Goal: Task Accomplishment & Management: Complete application form

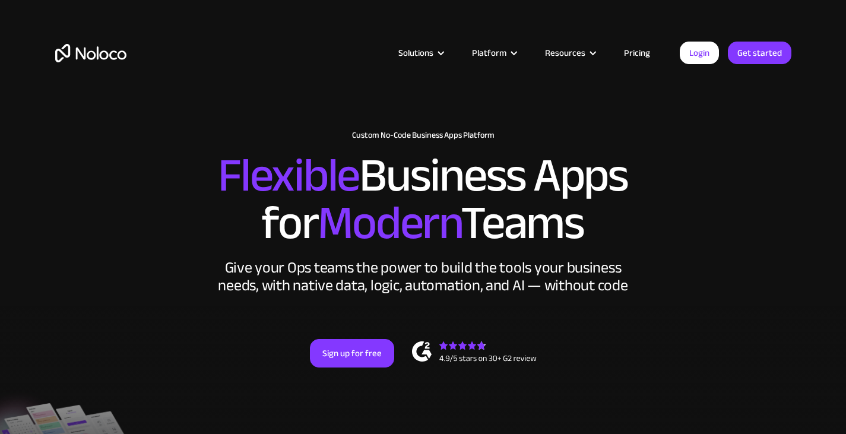
click at [680, 14] on div "Solutions Use Cases Business Types Project Management Keep track of customers, …" at bounding box center [423, 56] width 846 height 112
click at [210, 268] on div "New: Connect Noloco to Stripe Custom No-Code Business Apps Platform Flexible Bu…" at bounding box center [423, 261] width 760 height 285
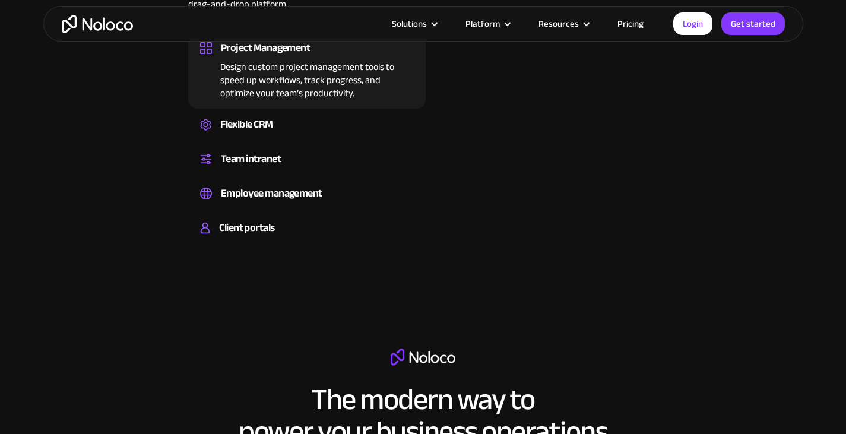
scroll to position [892, 0]
click at [624, 20] on link "Pricing" at bounding box center [631, 23] width 56 height 15
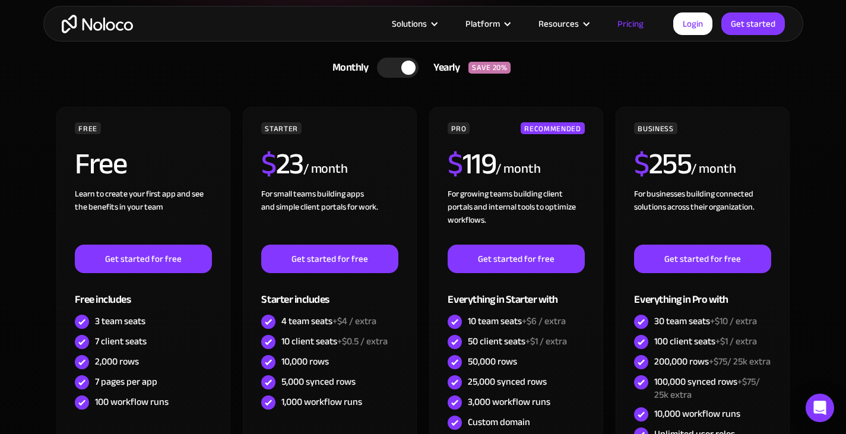
scroll to position [296, 0]
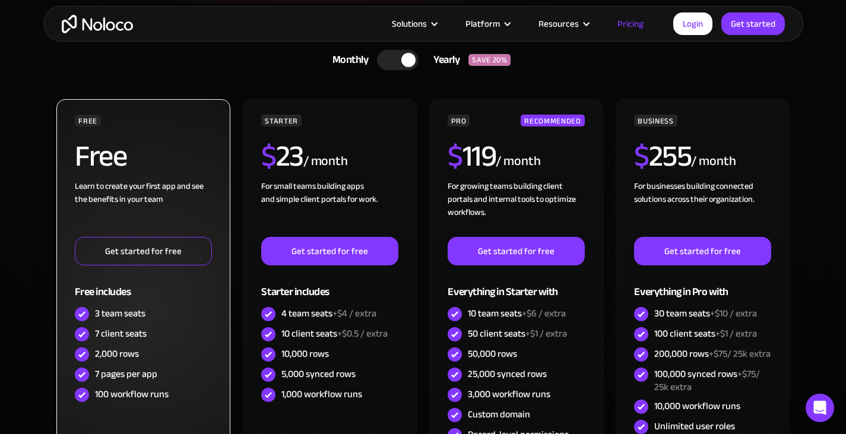
click at [151, 242] on link "Get started for free" at bounding box center [143, 251] width 137 height 29
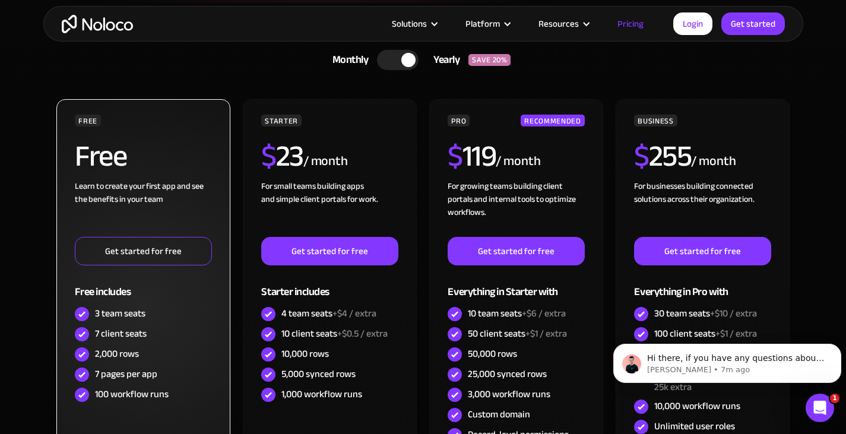
scroll to position [0, 0]
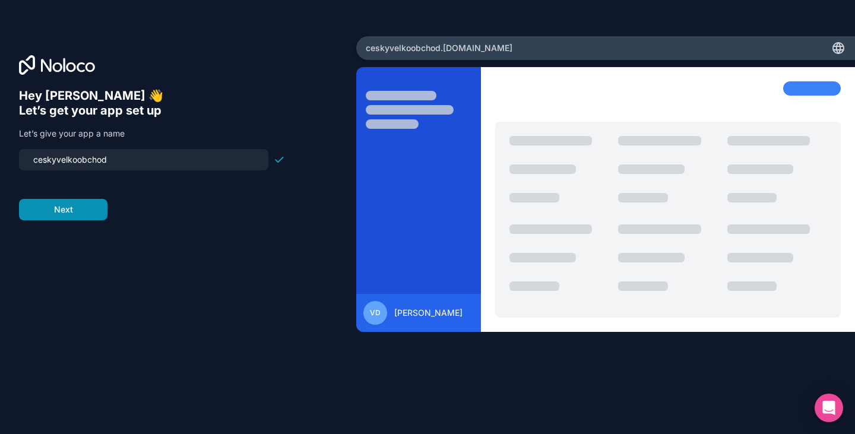
click at [89, 213] on button "Next" at bounding box center [63, 209] width 89 height 21
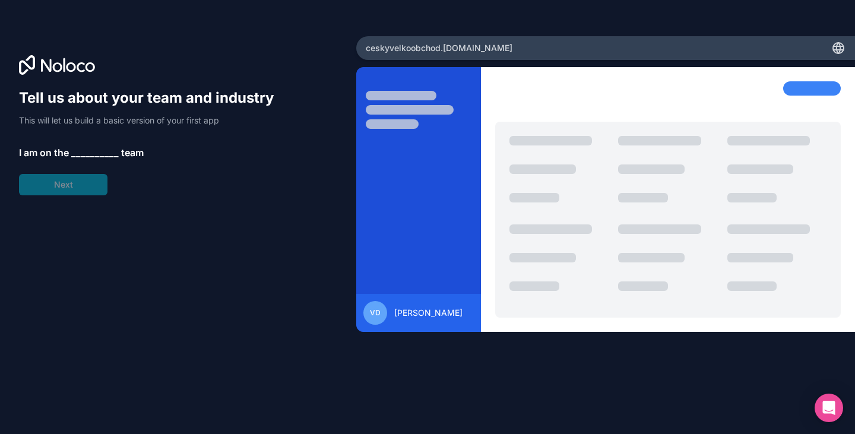
click at [99, 156] on span "__________" at bounding box center [95, 153] width 48 height 14
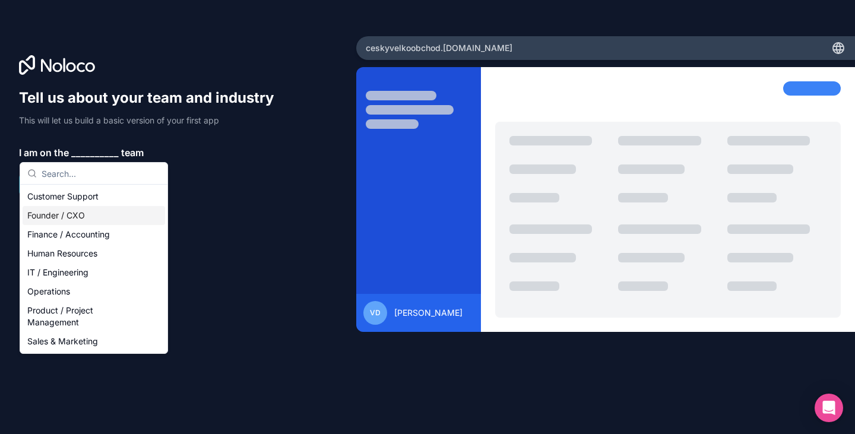
click at [75, 213] on div "Founder / CXO" at bounding box center [94, 215] width 143 height 19
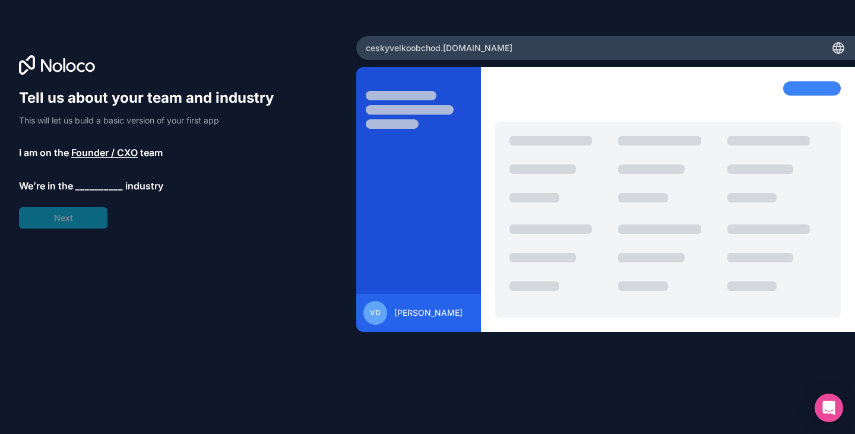
click at [104, 189] on span "__________" at bounding box center [99, 186] width 48 height 14
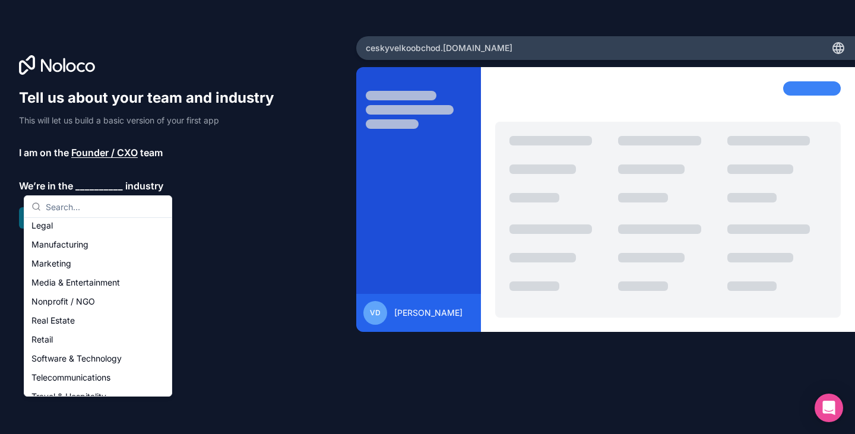
scroll to position [156, 0]
click at [49, 346] on div "Retail" at bounding box center [98, 340] width 143 height 19
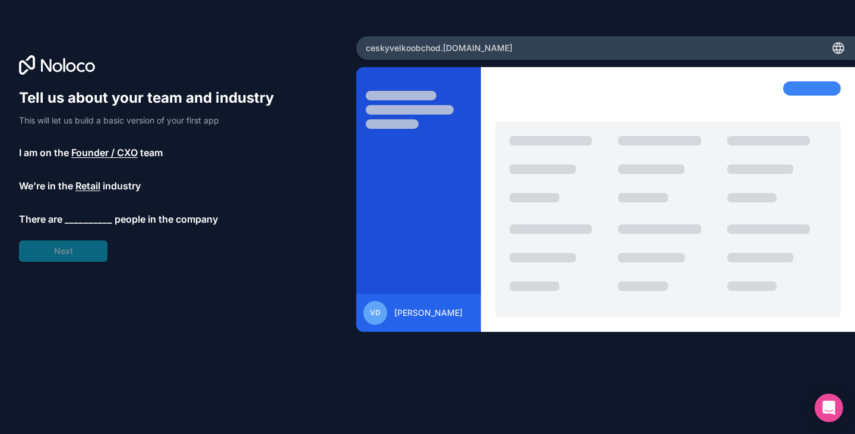
click at [92, 217] on span "__________" at bounding box center [89, 219] width 48 height 14
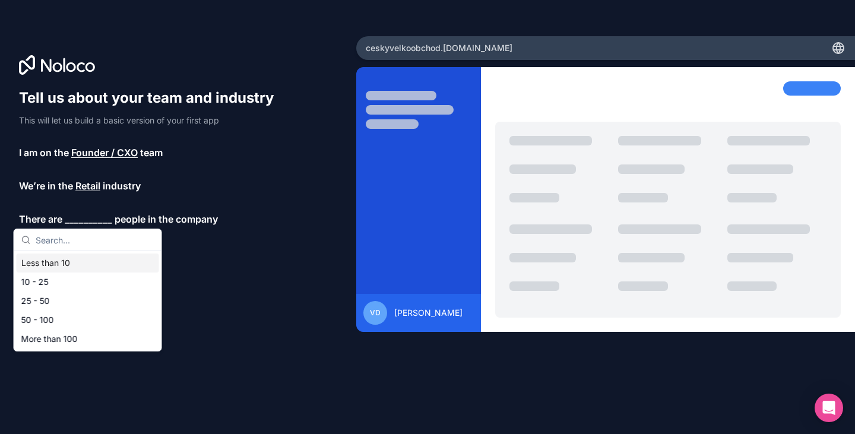
click at [59, 268] on div "Less than 10" at bounding box center [88, 263] width 143 height 19
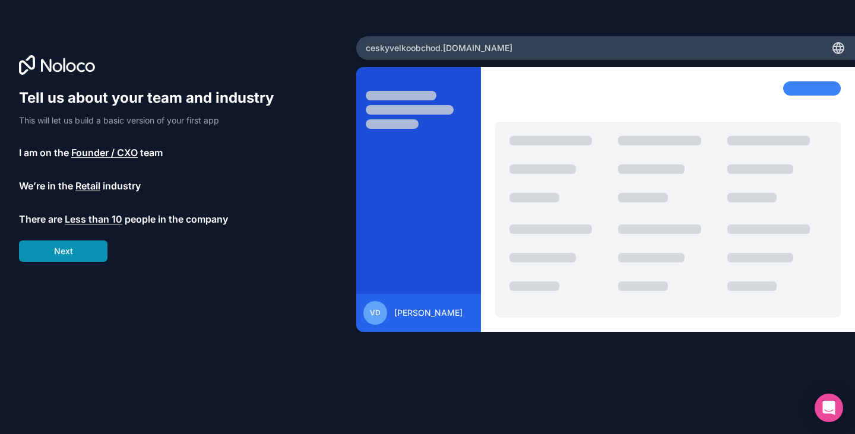
click at [74, 250] on button "Next" at bounding box center [63, 251] width 89 height 21
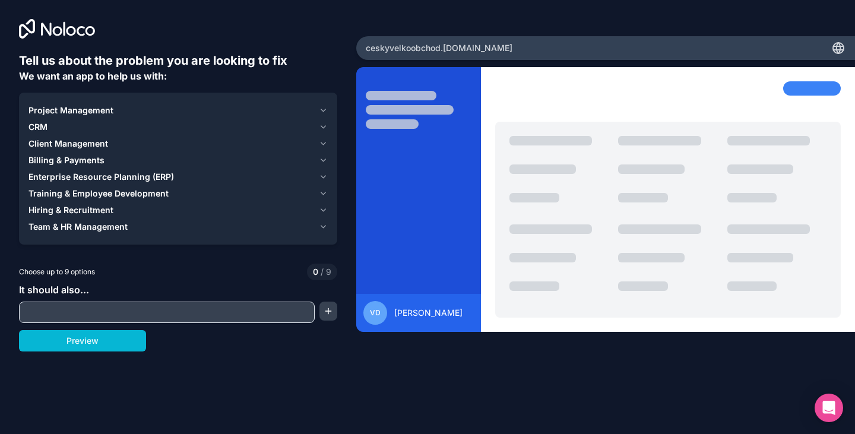
click at [49, 127] on div "CRM" at bounding box center [172, 127] width 286 height 12
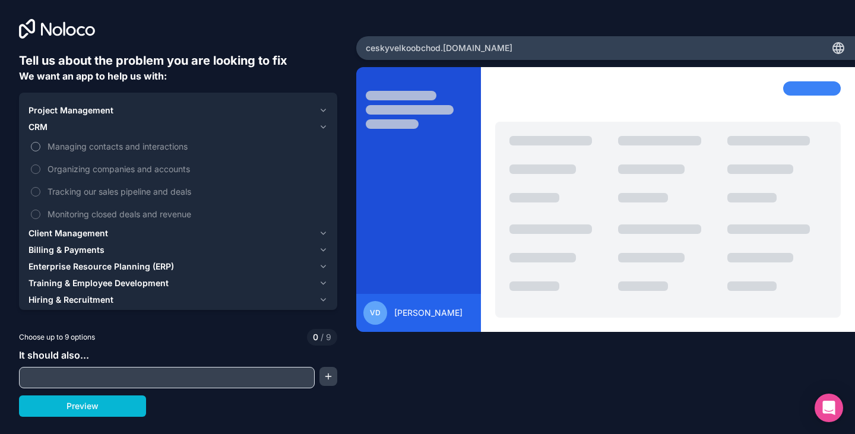
click at [120, 147] on span "Managing contacts and interactions" at bounding box center [187, 146] width 278 height 12
click at [40, 147] on button "Managing contacts and interactions" at bounding box center [36, 147] width 10 height 10
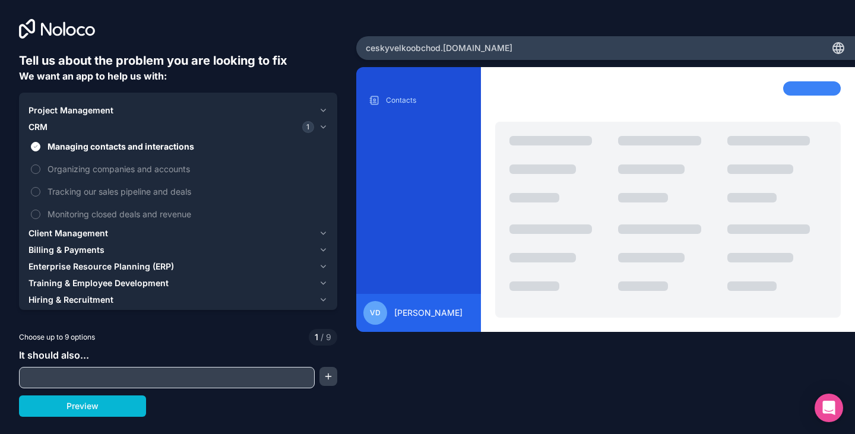
click at [118, 383] on input "text" at bounding box center [167, 377] width 290 height 17
click at [330, 375] on button "button" at bounding box center [329, 376] width 18 height 19
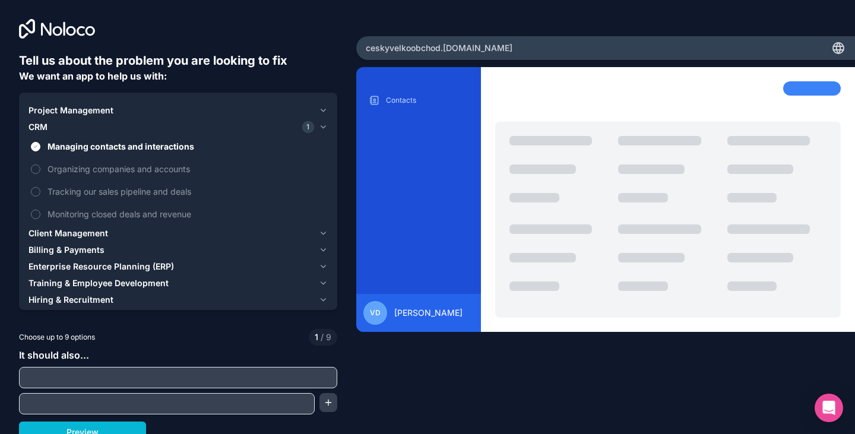
scroll to position [8, 0]
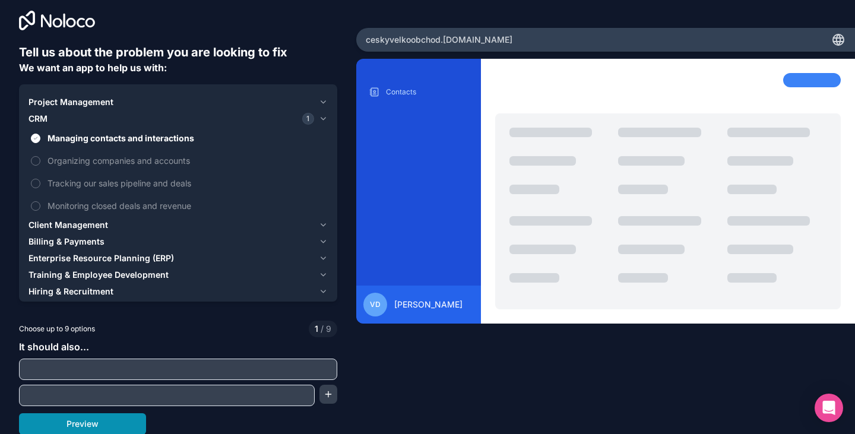
click at [67, 419] on button "Preview" at bounding box center [82, 423] width 127 height 21
click at [93, 222] on span "Client Management" at bounding box center [69, 225] width 80 height 12
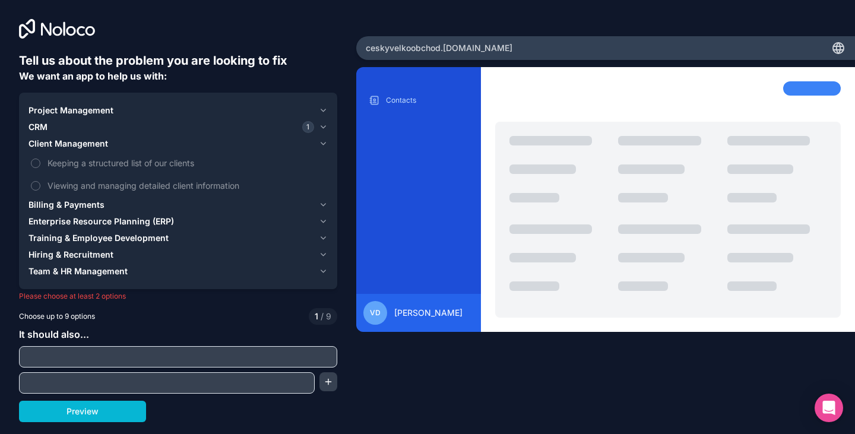
scroll to position [0, 0]
click at [162, 160] on span "Keeping a structured list of our clients" at bounding box center [187, 163] width 278 height 12
click at [40, 160] on button "Keeping a structured list of our clients" at bounding box center [36, 164] width 10 height 10
click at [95, 272] on span "Team & HR Management" at bounding box center [78, 272] width 99 height 12
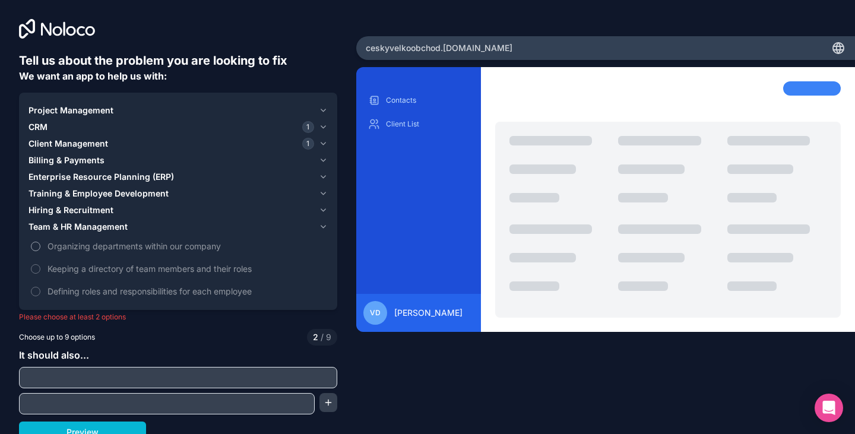
click at [119, 249] on span "Organizing departments within our company" at bounding box center [187, 246] width 278 height 12
click at [40, 249] on button "Organizing departments within our company" at bounding box center [36, 247] width 10 height 10
click at [83, 112] on span "Project Management" at bounding box center [71, 111] width 85 height 12
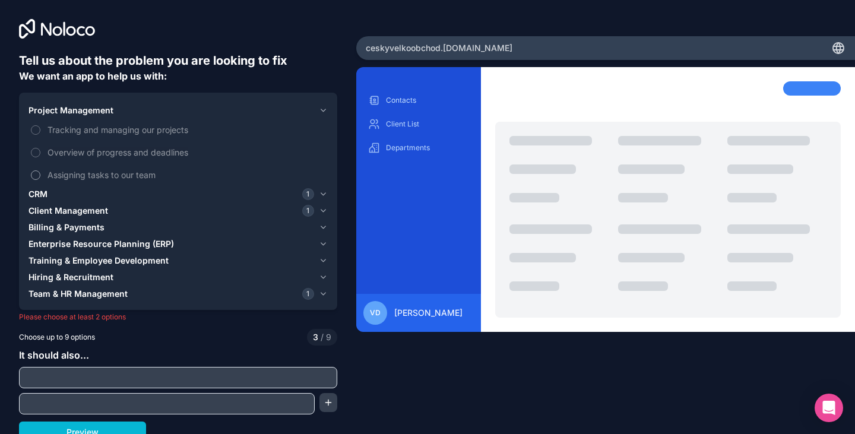
click at [84, 172] on span "Assigning tasks to our team" at bounding box center [187, 175] width 278 height 12
click at [40, 172] on button "Assigning tasks to our team" at bounding box center [36, 175] width 10 height 10
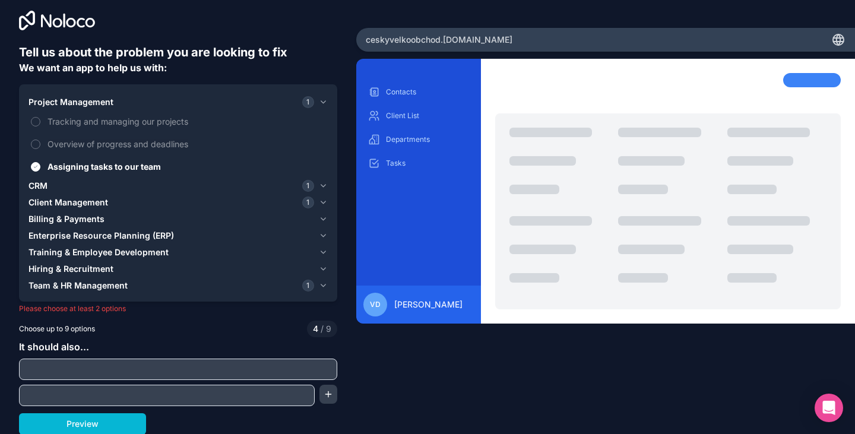
click at [118, 365] on input "text" at bounding box center [178, 369] width 312 height 17
type input "Inventory"
click at [347, 382] on div "Tell us about the problem you are looking to fix We want an app to help us with…" at bounding box center [427, 217] width 855 height 434
click at [68, 424] on button "Preview" at bounding box center [82, 423] width 127 height 21
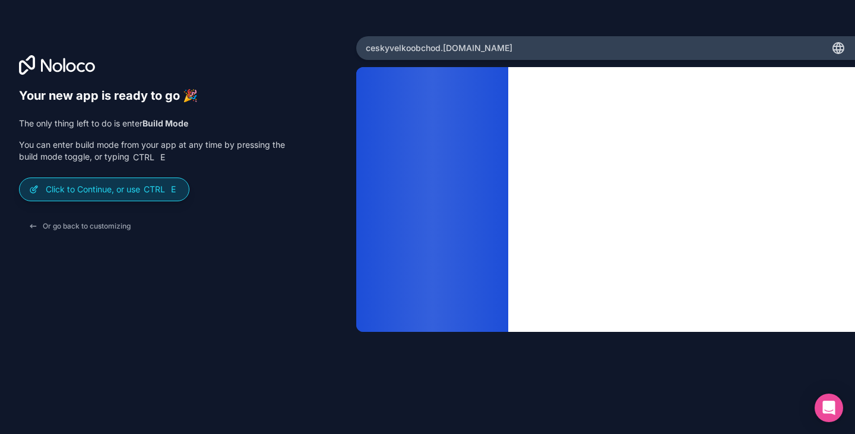
click at [157, 187] on span "Ctrl" at bounding box center [155, 189] width 24 height 11
